Goal: Contribute content: Add original content to the website for others to see

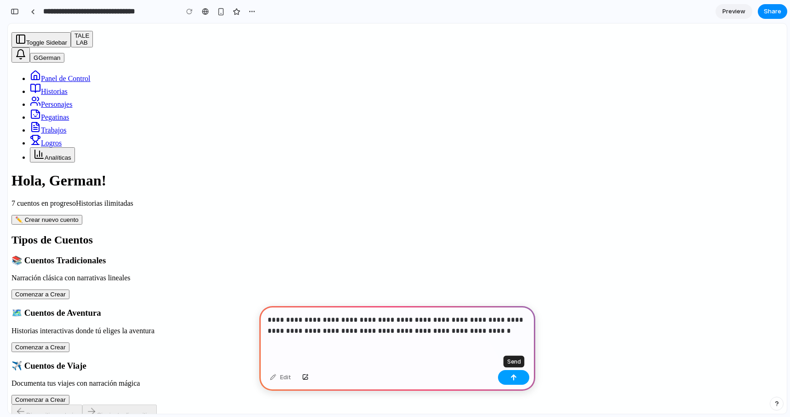
click at [512, 378] on div "button" at bounding box center [513, 377] width 6 height 6
